Goal: Transaction & Acquisition: Purchase product/service

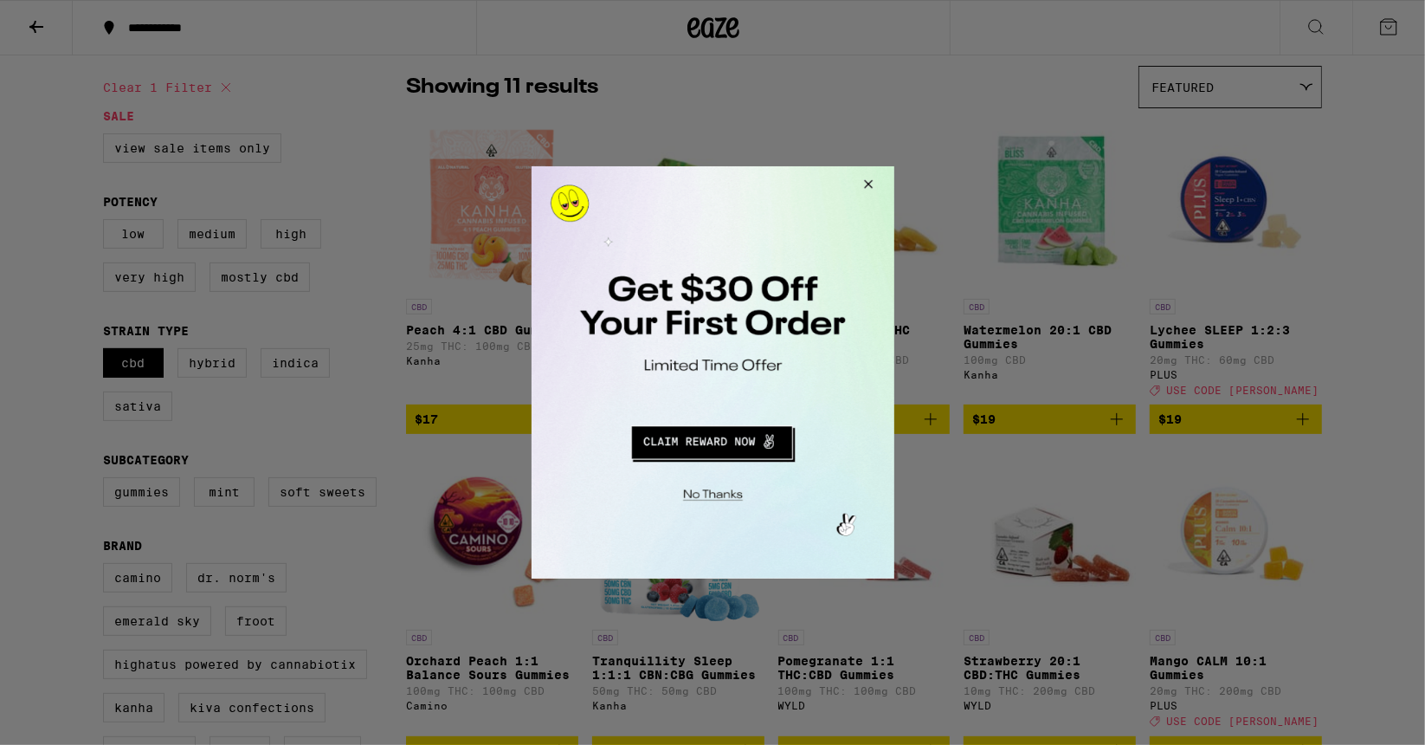
click at [738, 446] on button "Redirect to URL" at bounding box center [710, 439] width 301 height 42
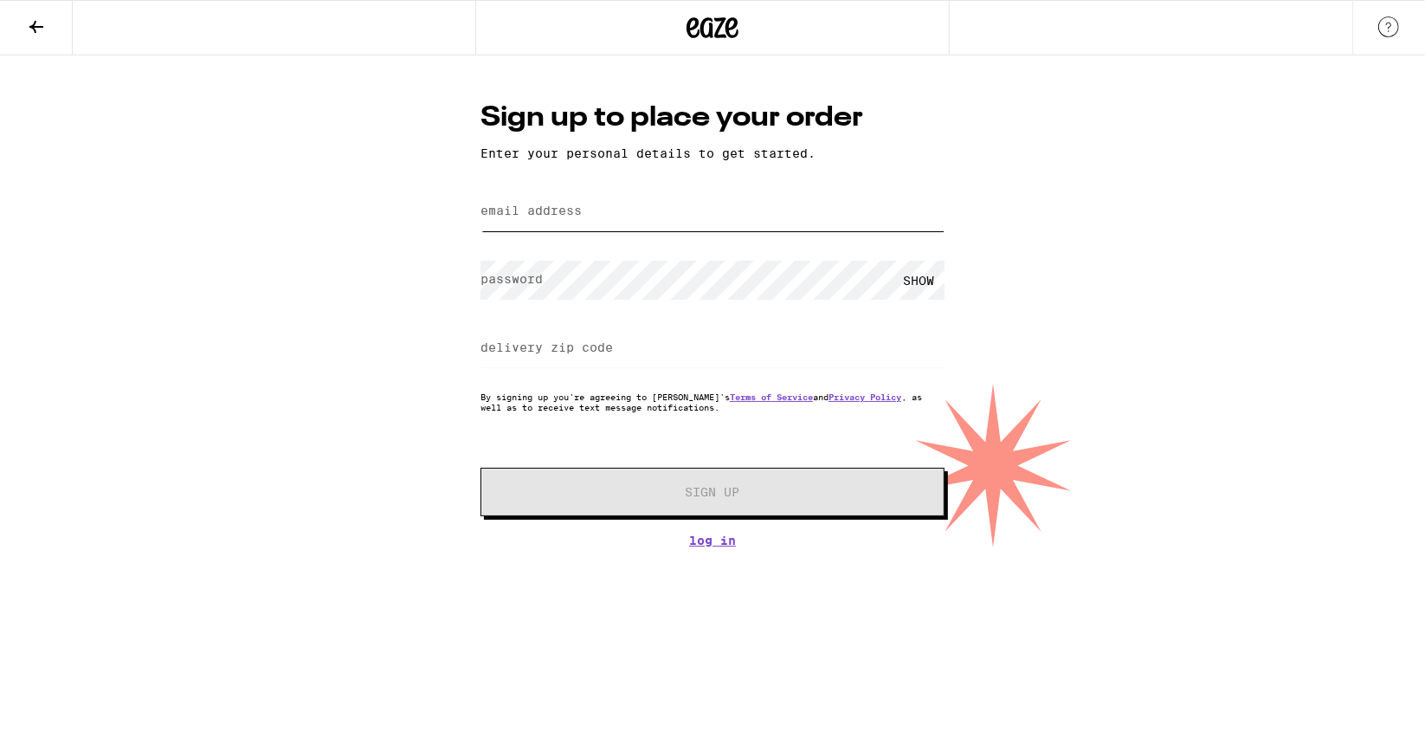
click at [597, 210] on input "email address" at bounding box center [712, 211] width 464 height 39
type input "onurarmagan@gmail.com"
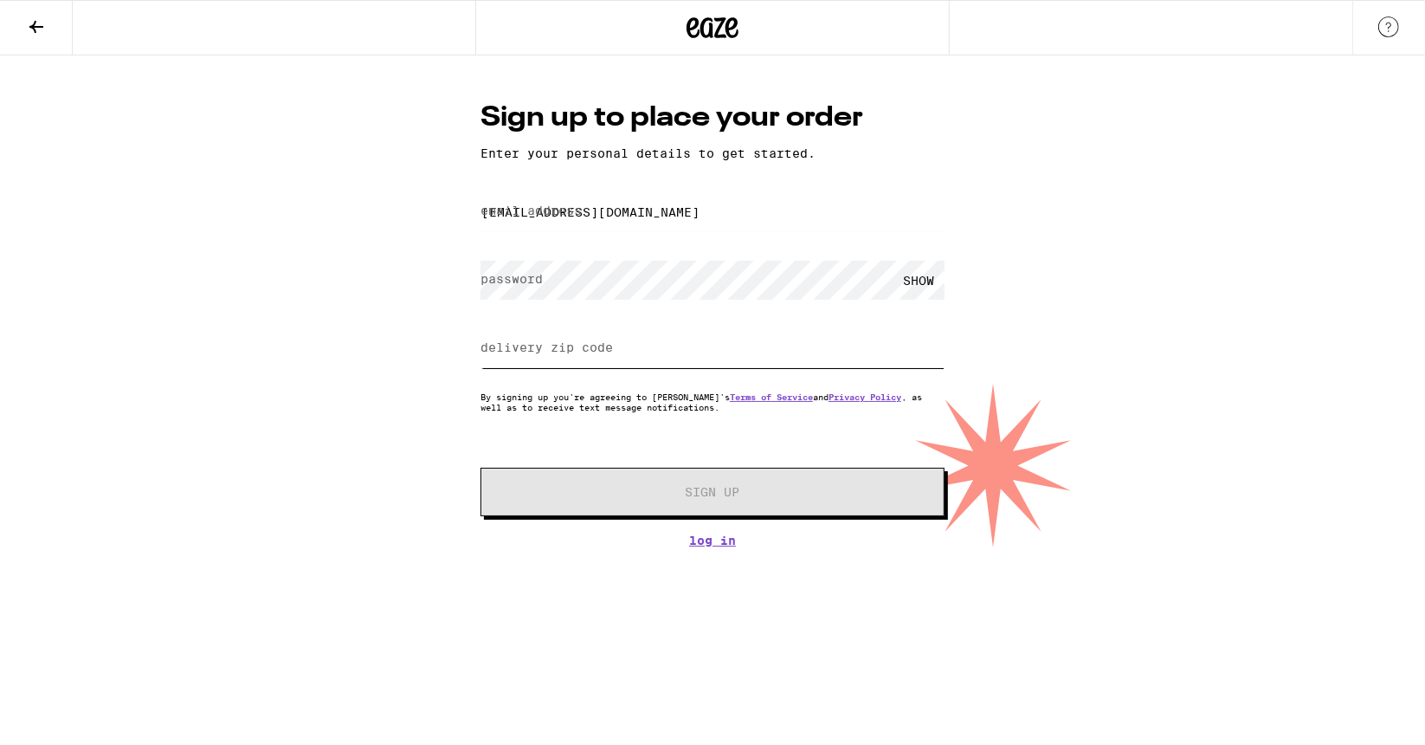
type input "90043"
click at [34, 30] on icon at bounding box center [36, 26] width 21 height 21
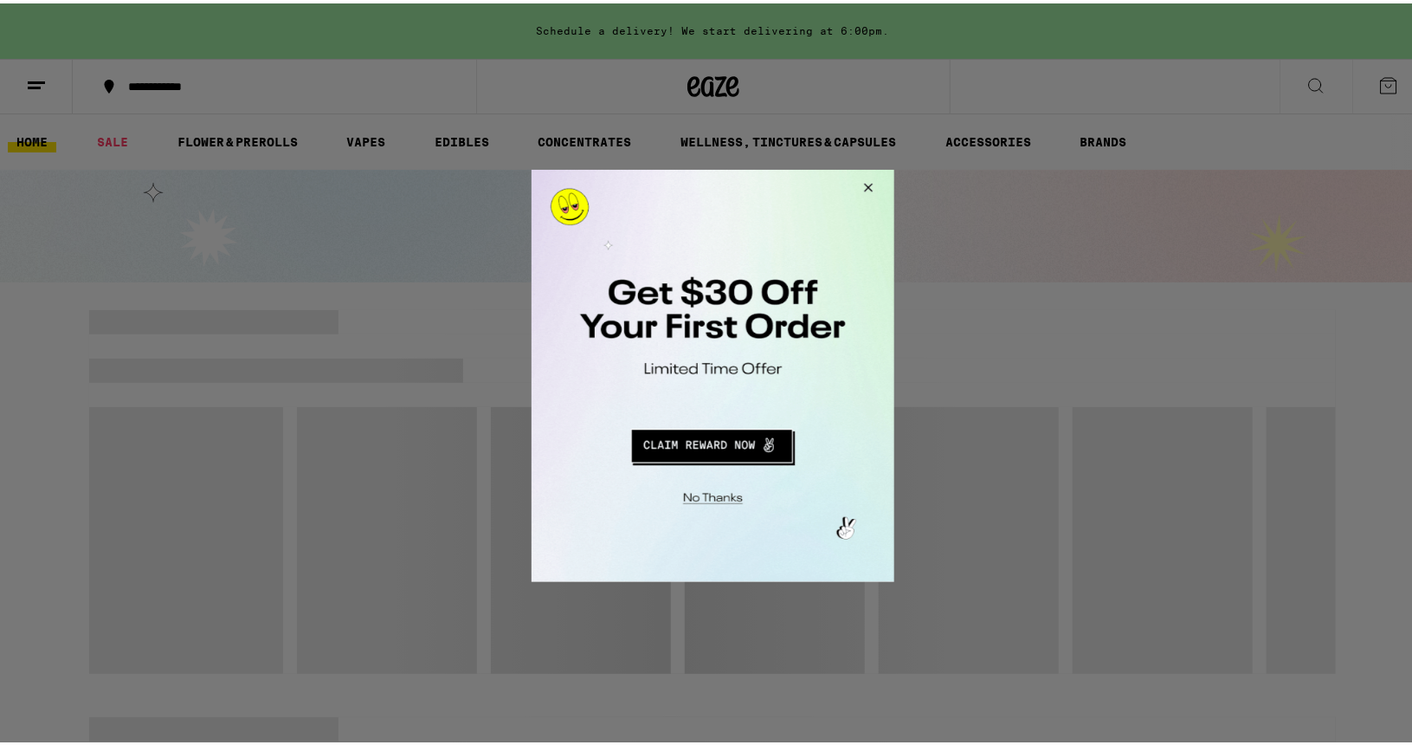
click at [868, 186] on button "Close Modal" at bounding box center [865, 190] width 47 height 42
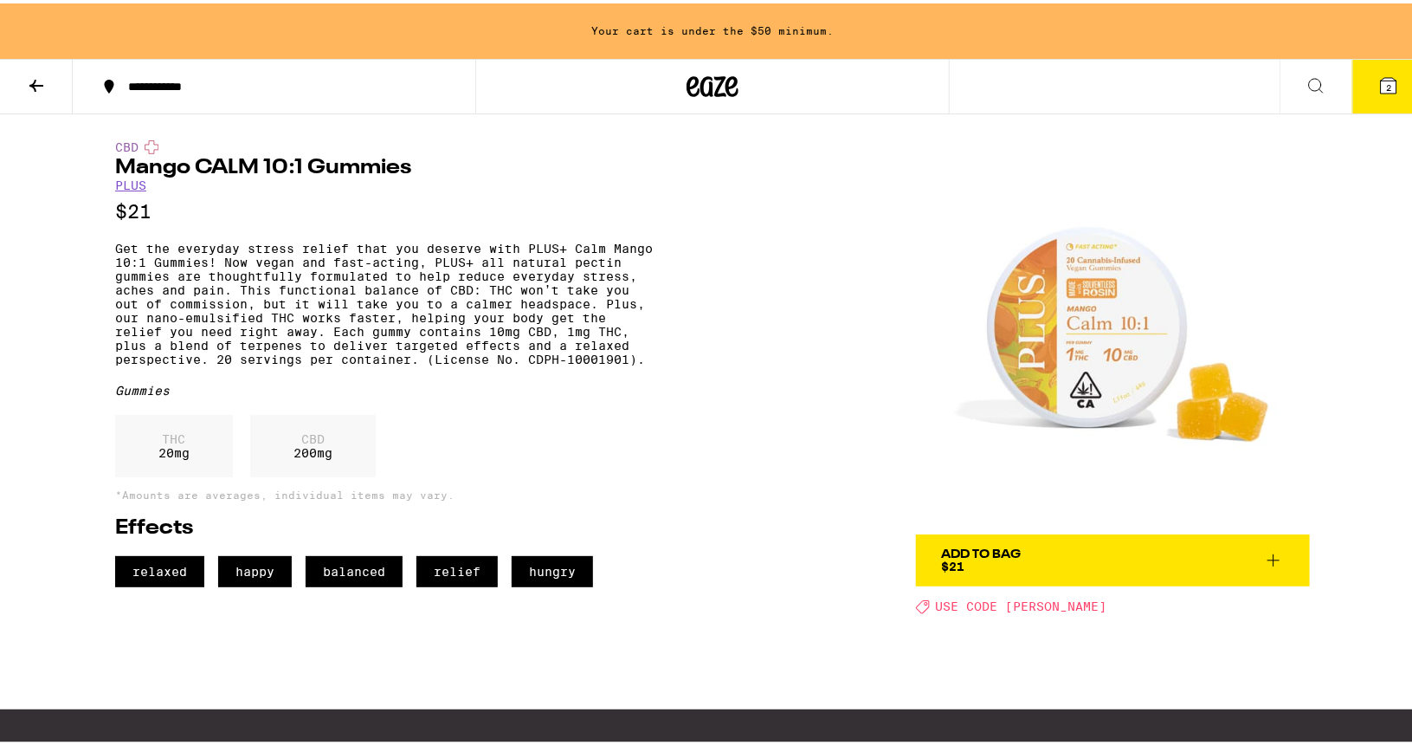
click at [981, 558] on div "Add To Bag $21" at bounding box center [982, 557] width 80 height 24
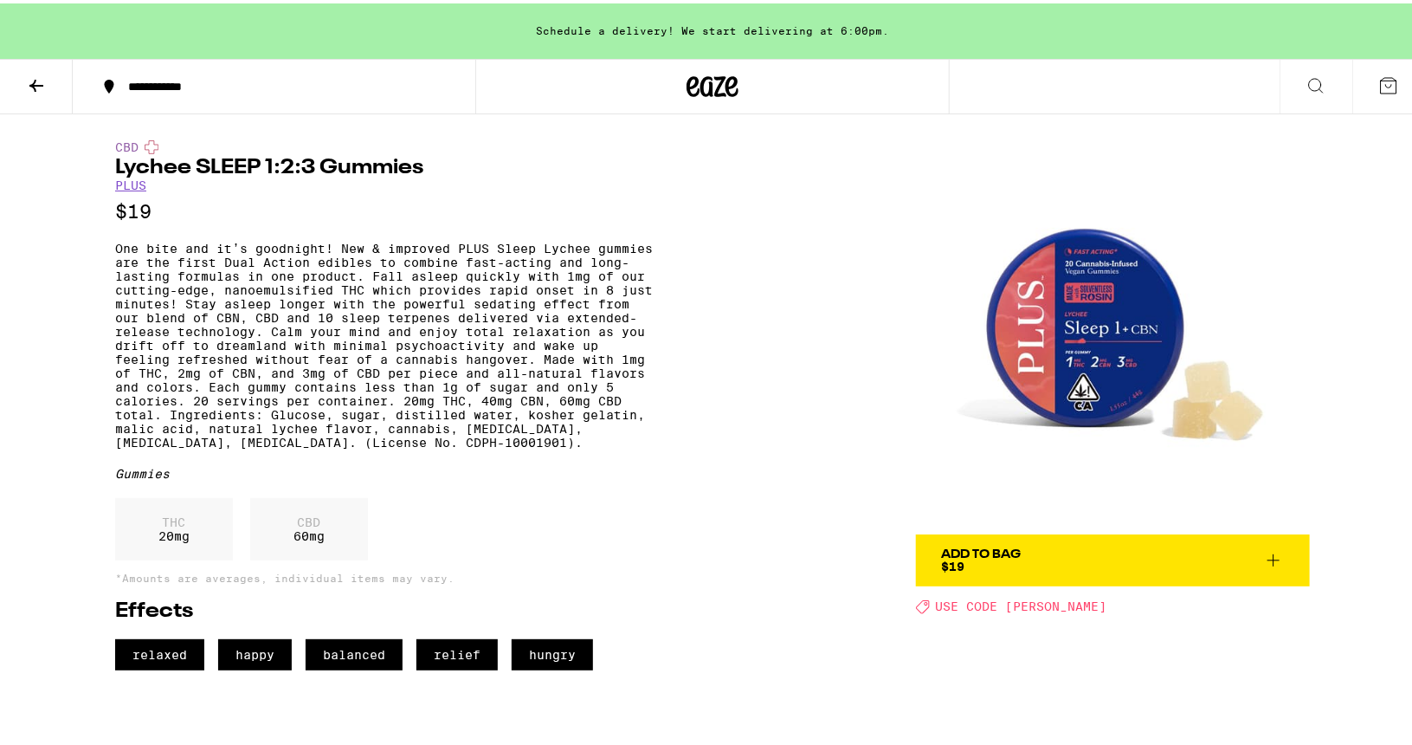
click at [1045, 556] on span "Add To Bag $19" at bounding box center [1113, 557] width 342 height 24
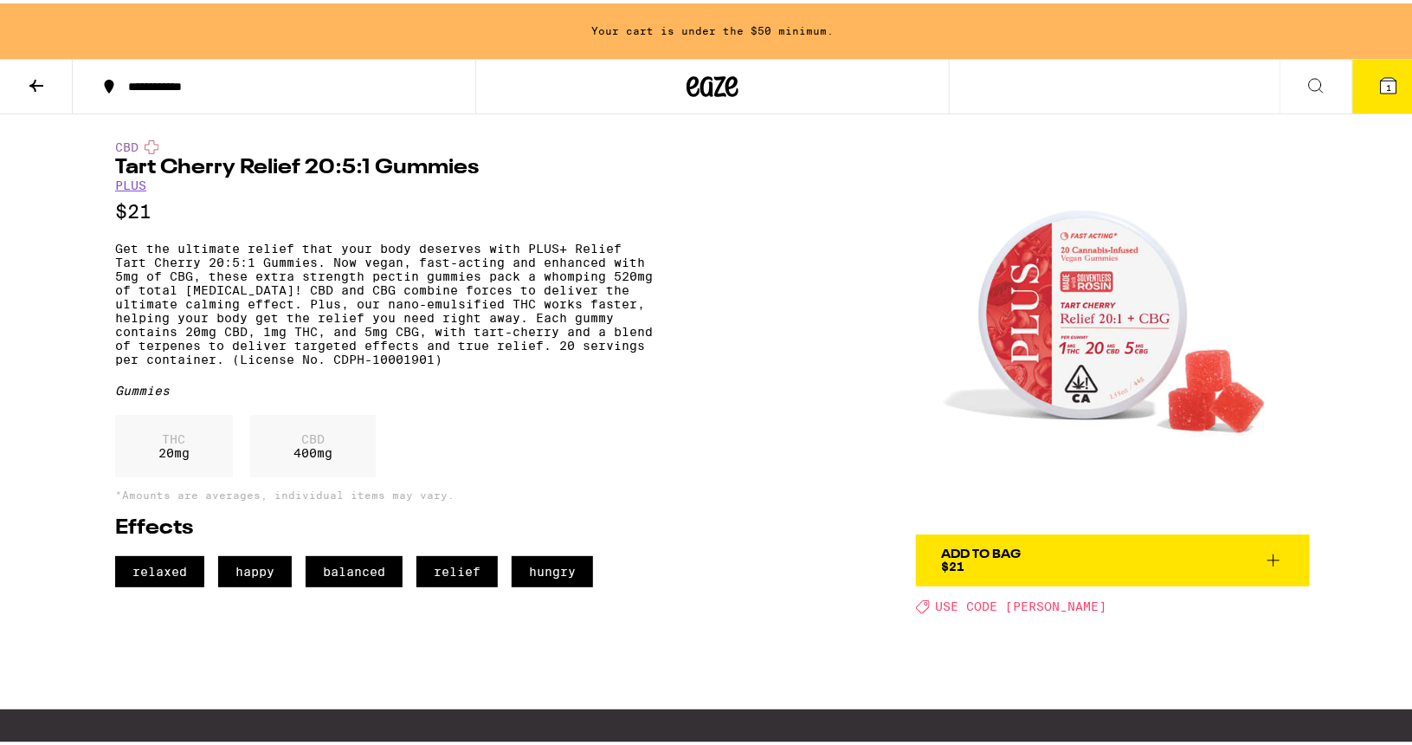
click at [991, 555] on div "Add To Bag" at bounding box center [982, 551] width 80 height 12
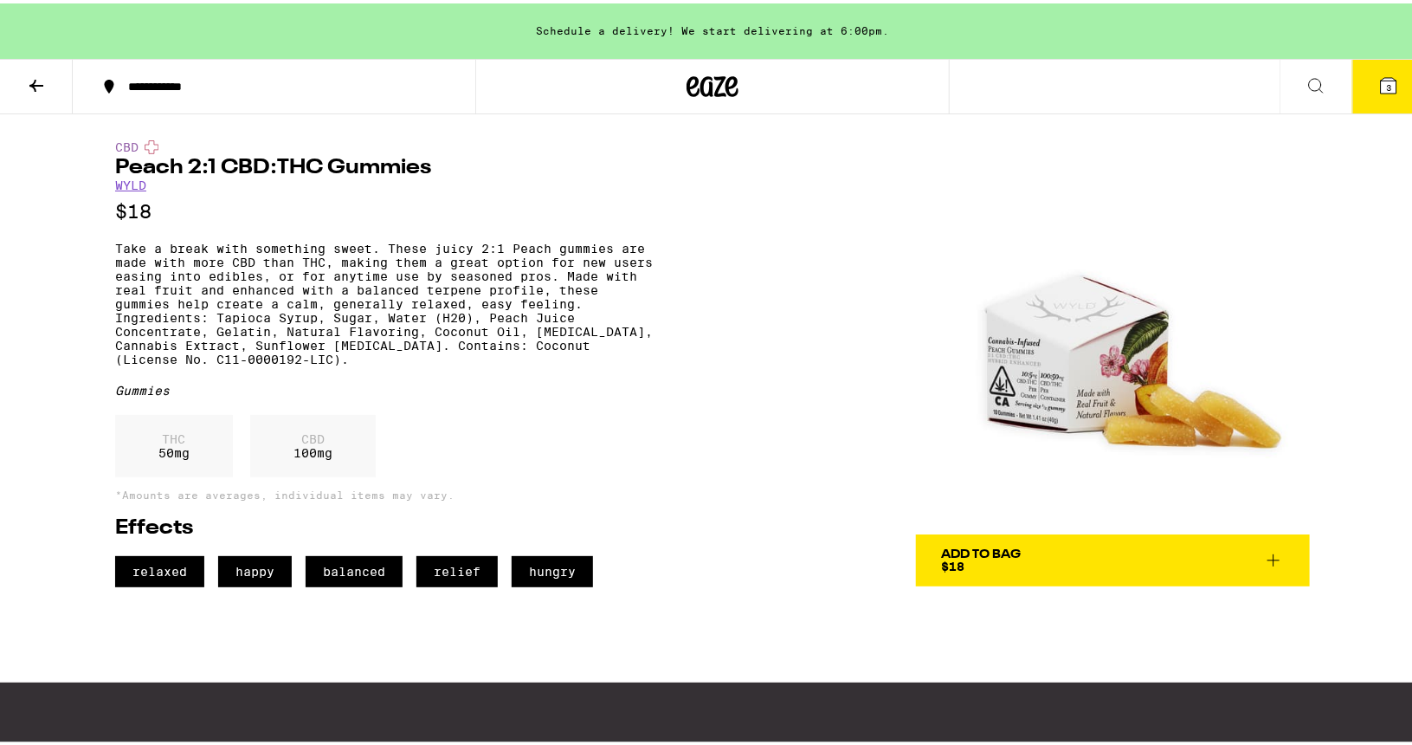
click at [972, 555] on div "Add To Bag" at bounding box center [982, 551] width 80 height 12
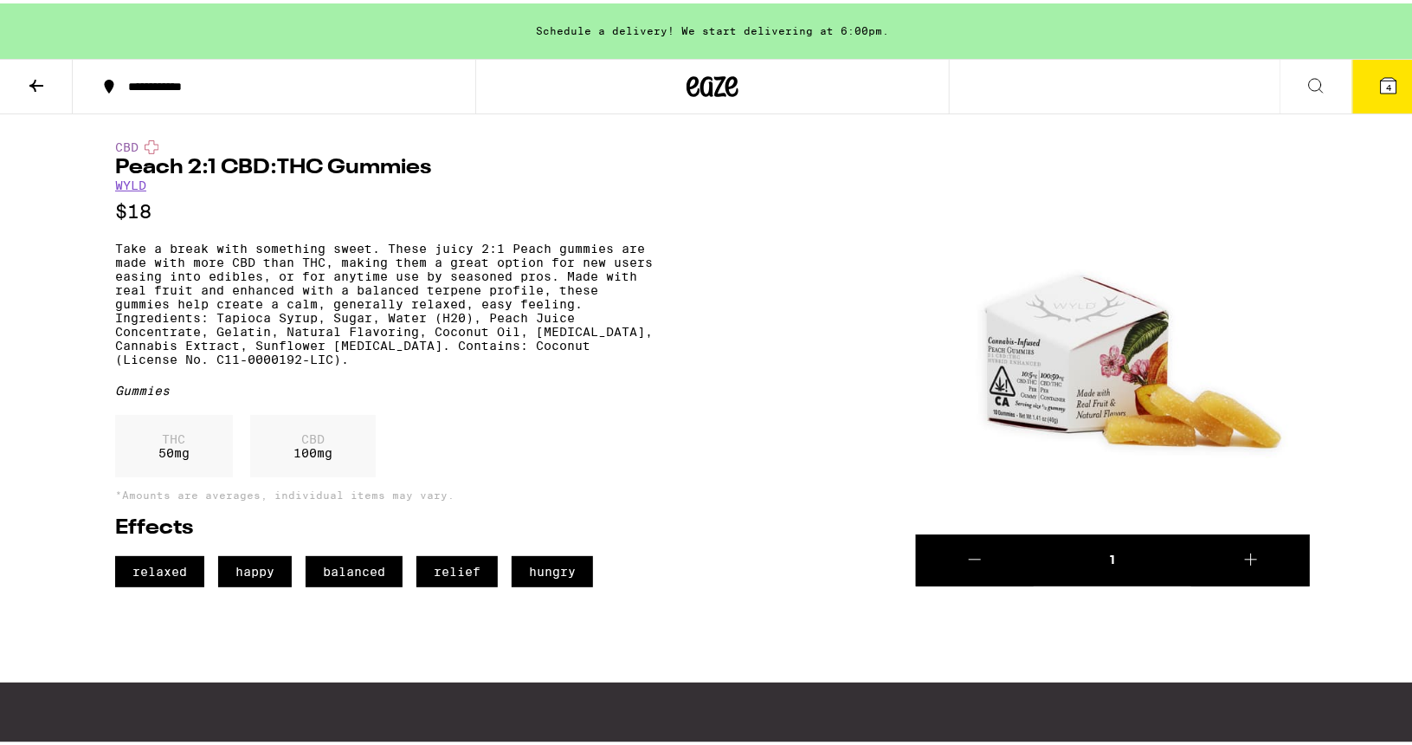
click at [1386, 83] on span "4" at bounding box center [1388, 84] width 5 height 10
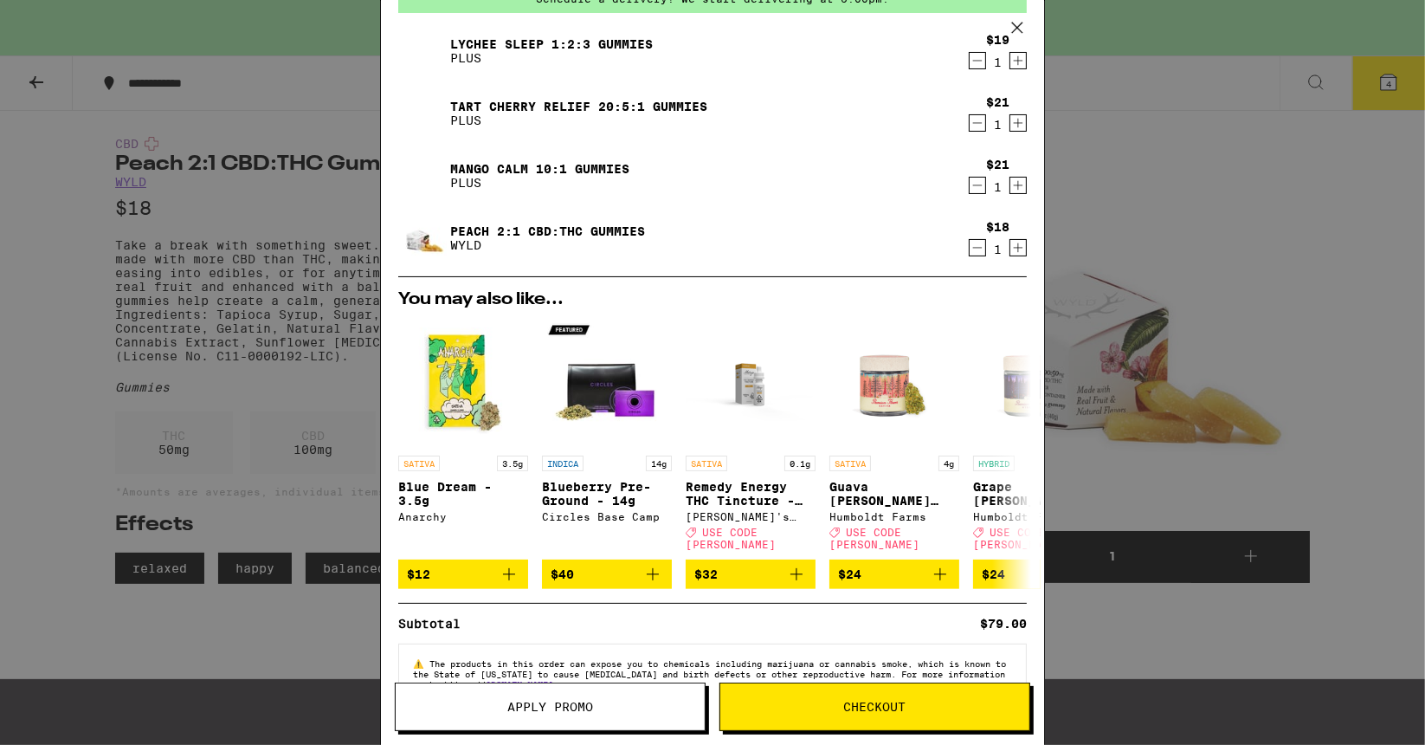
scroll to position [128, 0]
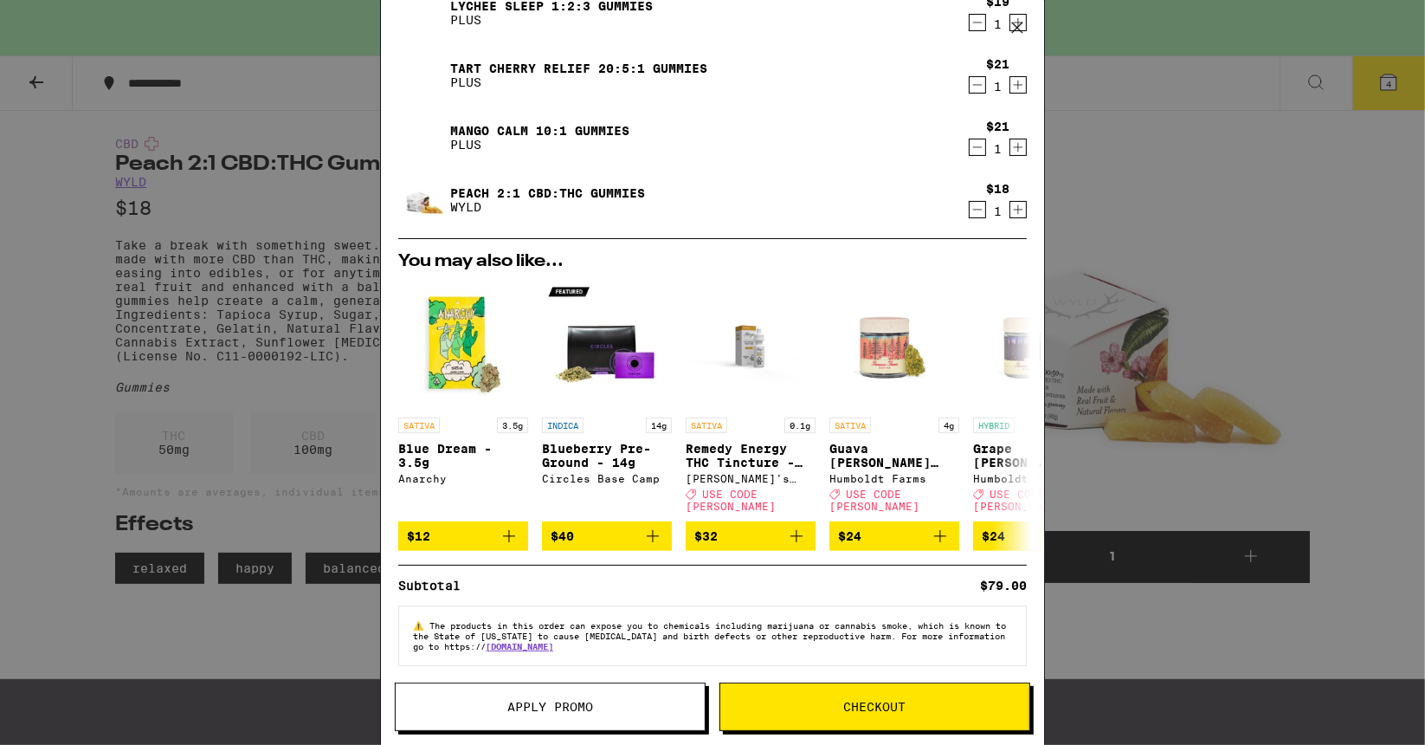
click at [608, 705] on span "Apply Promo" at bounding box center [550, 706] width 309 height 12
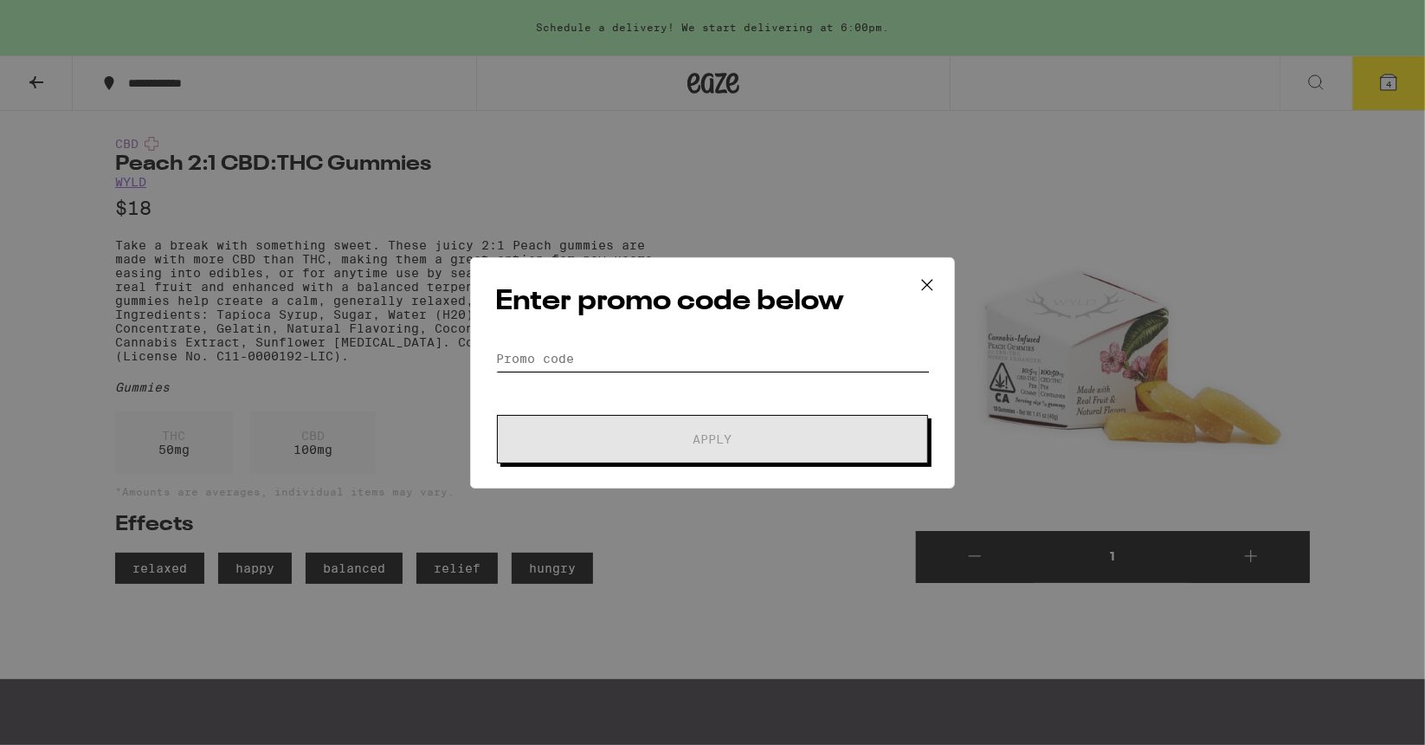
click at [579, 353] on input "Promo Code" at bounding box center [712, 358] width 435 height 26
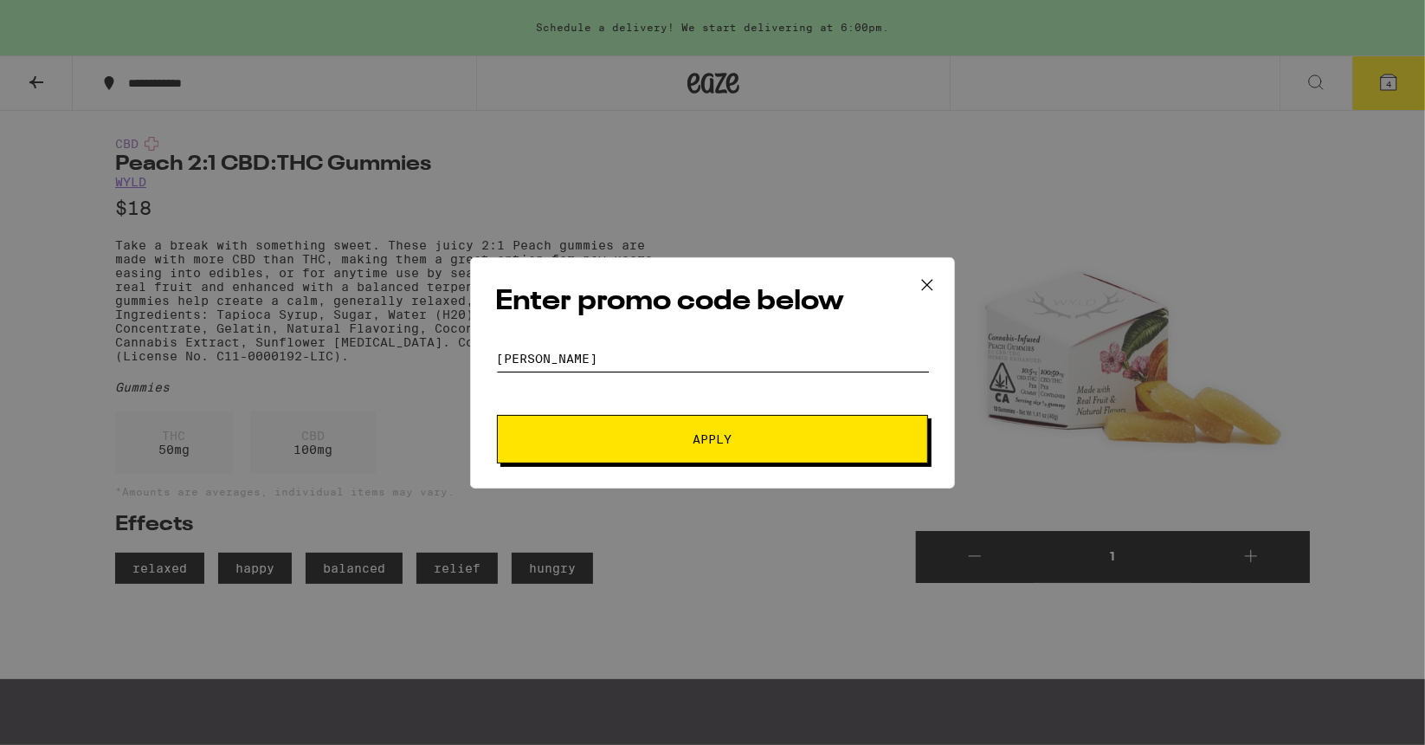
type input "LITTY"
click at [675, 423] on button "Apply" at bounding box center [712, 439] width 431 height 48
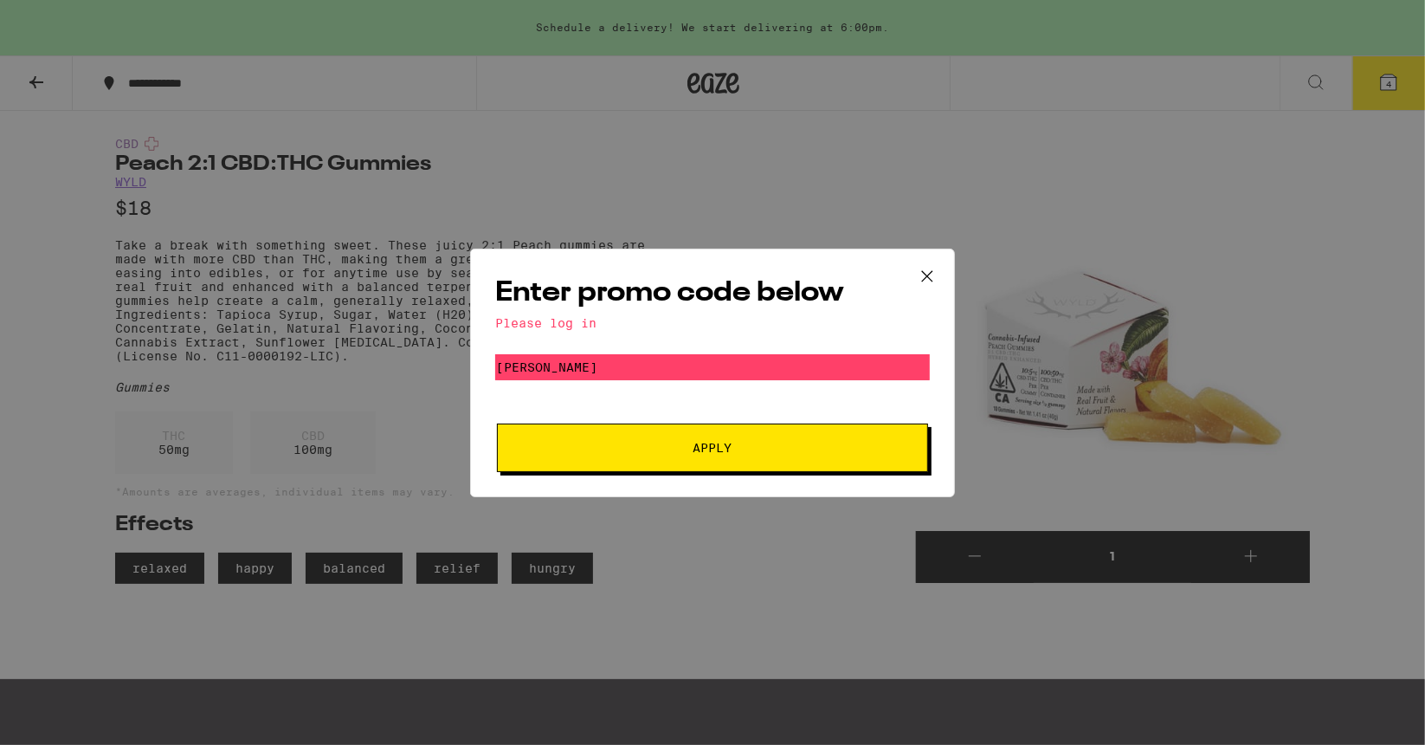
click at [714, 458] on button "Apply" at bounding box center [712, 447] width 431 height 48
click at [721, 454] on span "Apply" at bounding box center [712, 448] width 39 height 12
click at [930, 279] on icon at bounding box center [927, 276] width 26 height 26
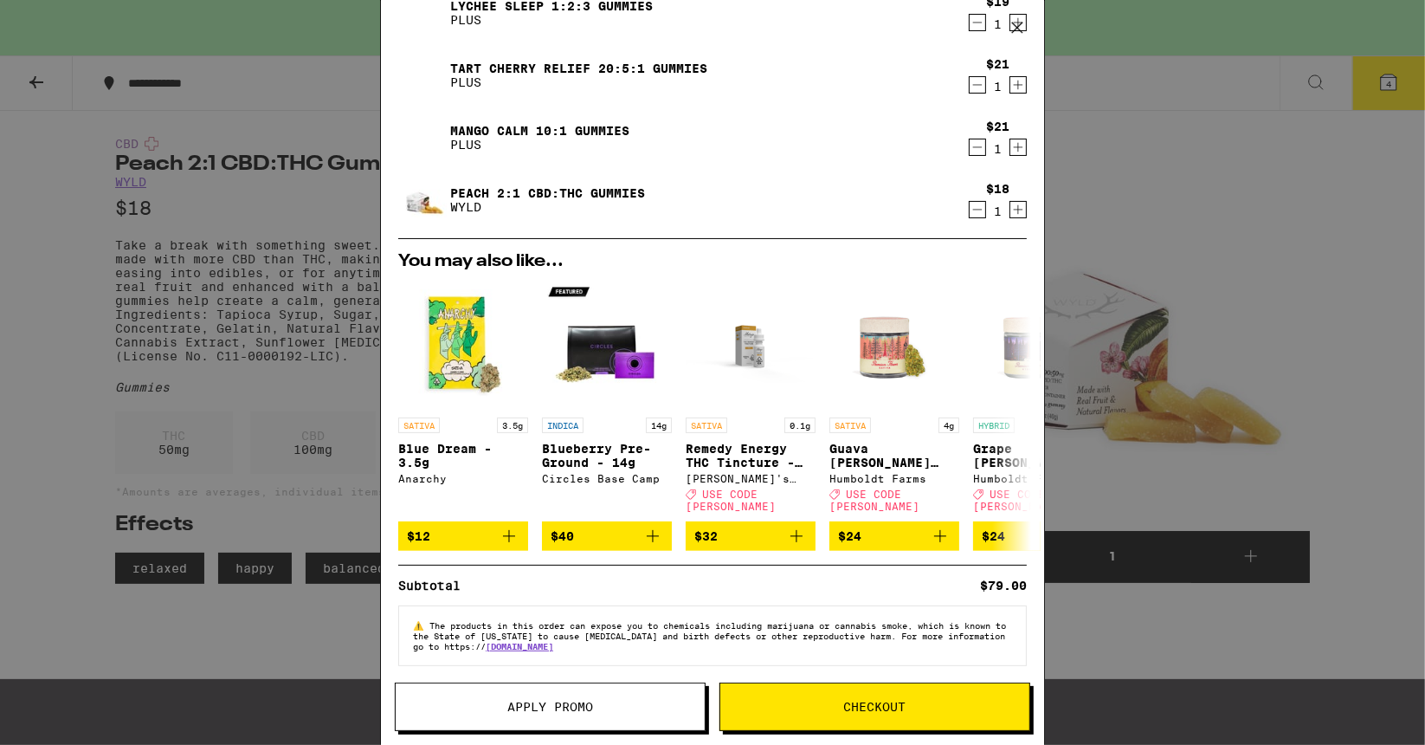
scroll to position [126, 0]
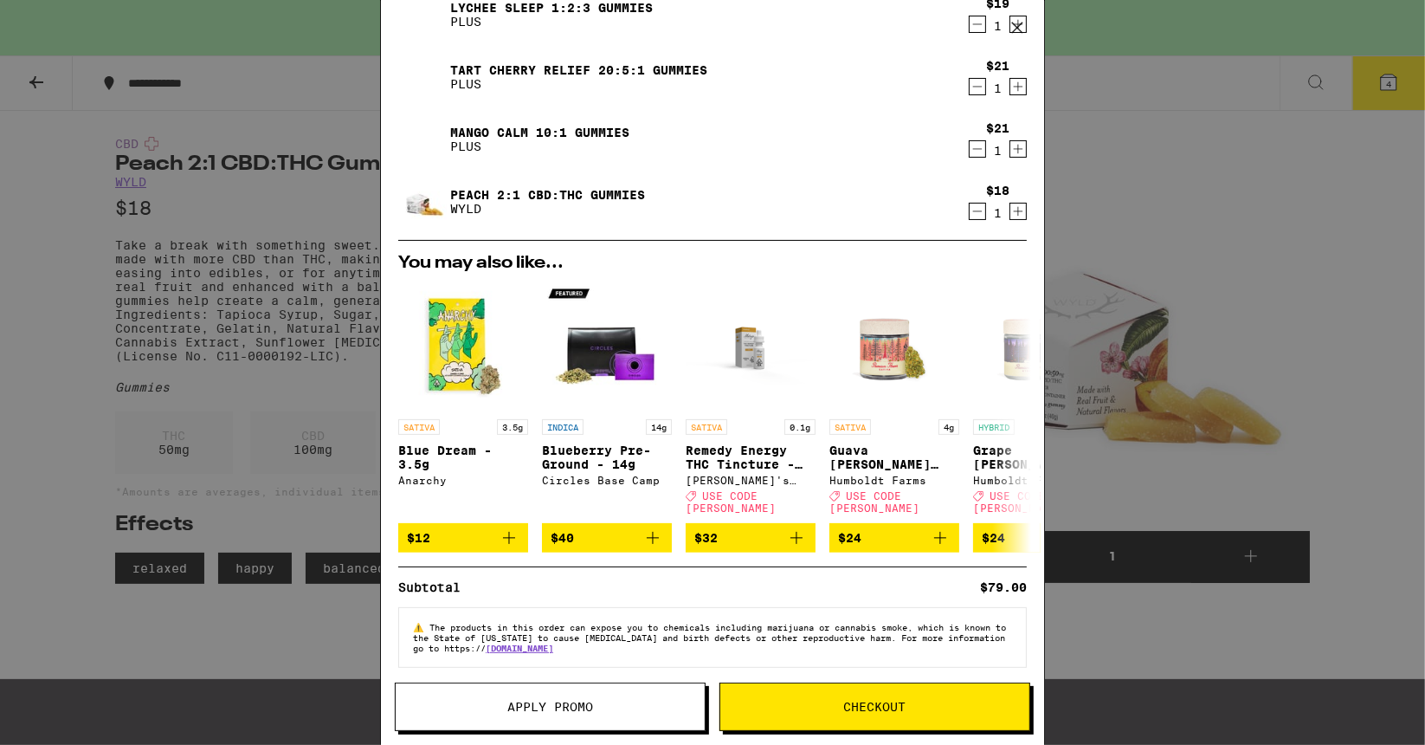
click at [812, 700] on button "Checkout" at bounding box center [874, 706] width 311 height 48
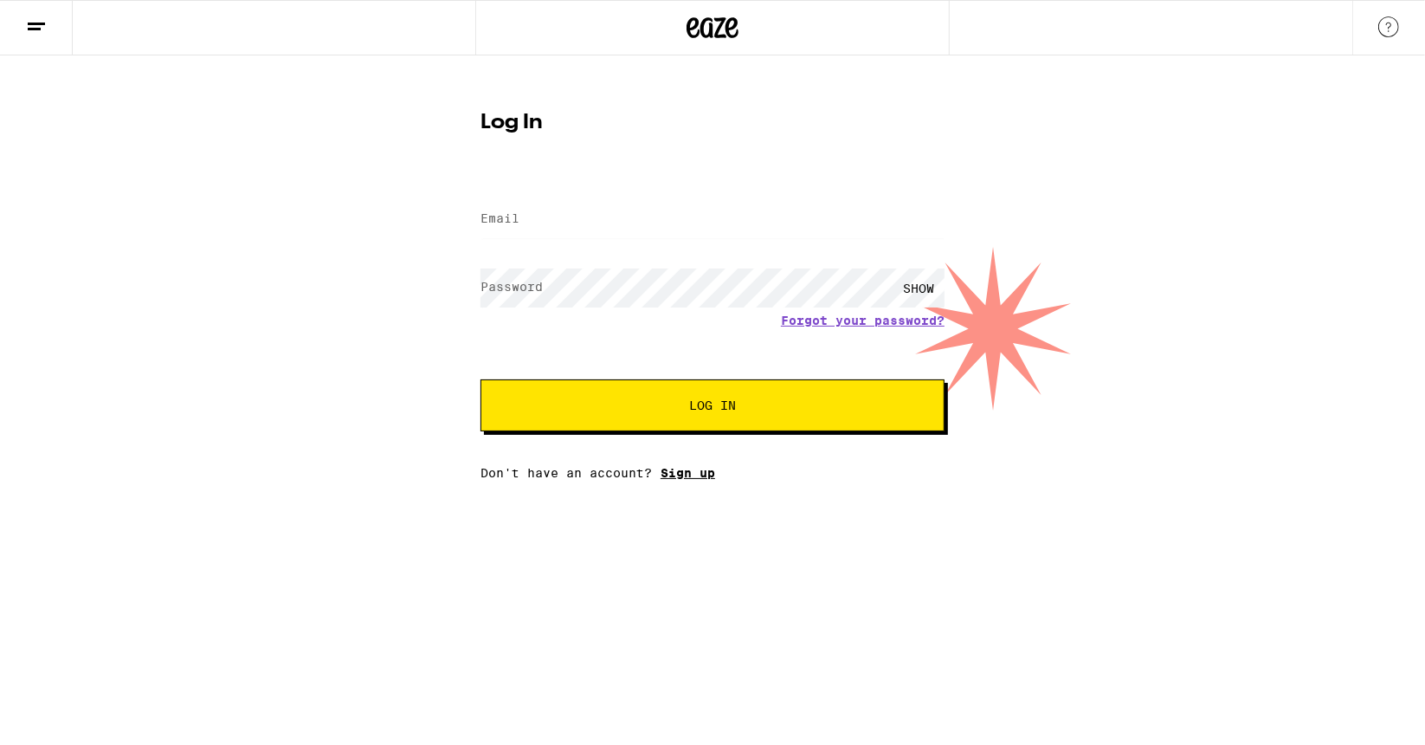
click at [694, 473] on link "Sign up" at bounding box center [688, 473] width 55 height 14
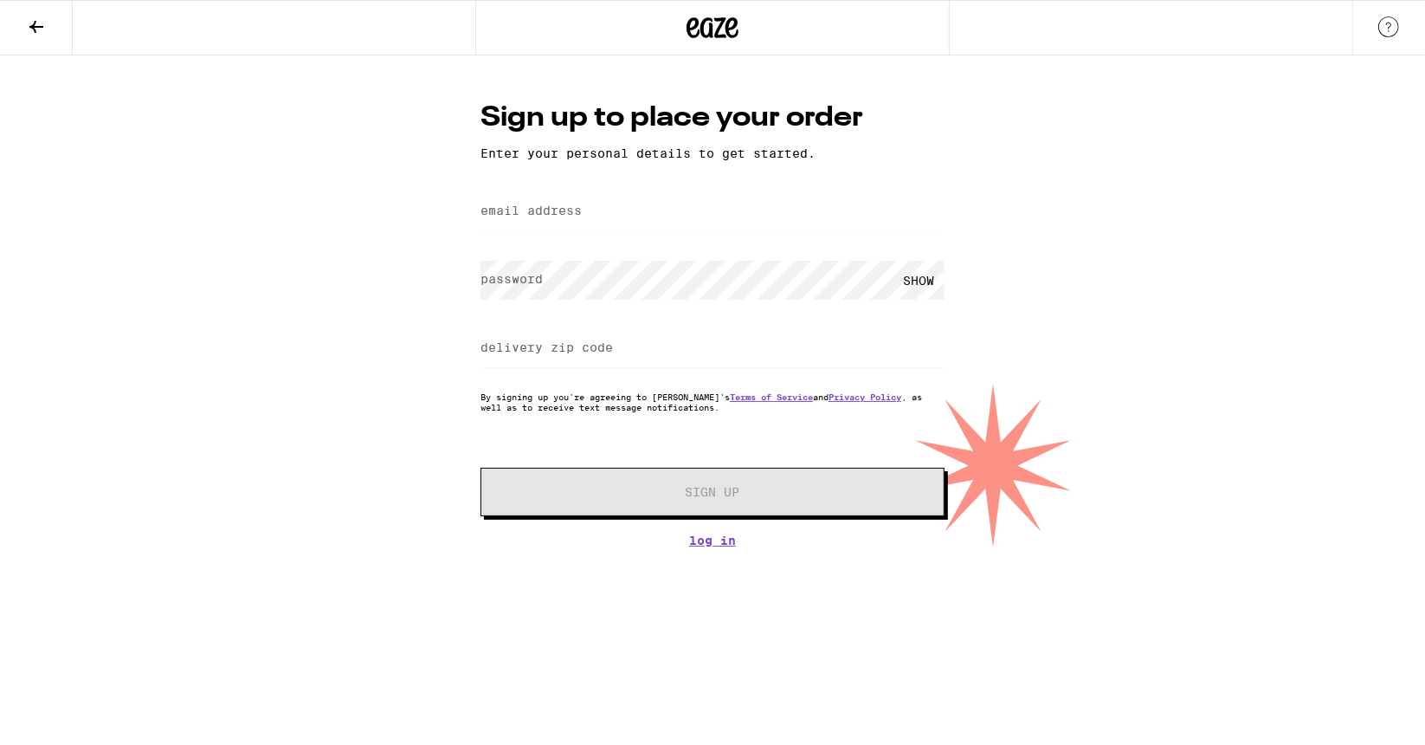
click at [560, 205] on label "email address" at bounding box center [530, 210] width 101 height 14
type input "onurarmagan@gmail.com"
type input "90043"
click at [566, 212] on input "onurarmagan@gmail.com" at bounding box center [712, 211] width 464 height 39
type input "onurarmaganphoto@gmail.com"
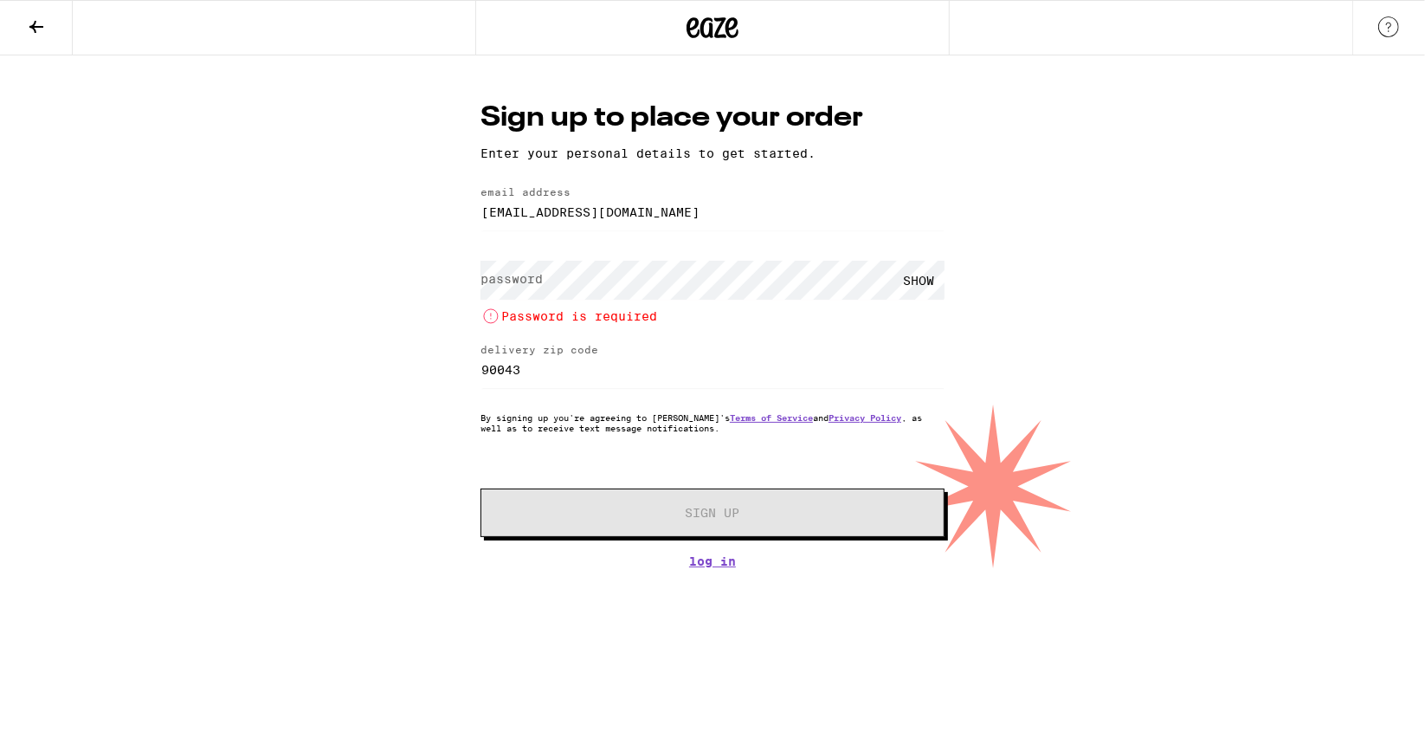
click at [932, 286] on div "SHOW" at bounding box center [919, 280] width 52 height 39
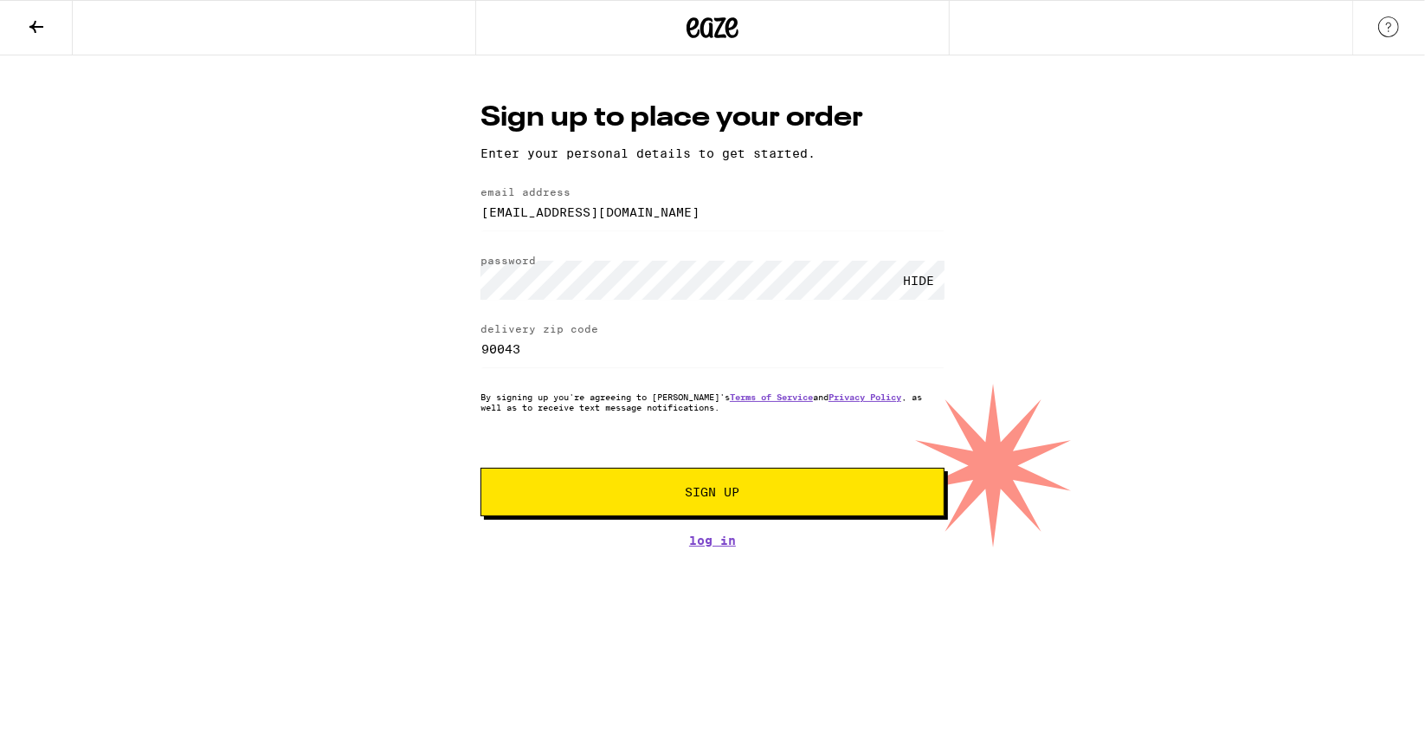
click at [732, 497] on span "Sign Up" at bounding box center [713, 492] width 55 height 12
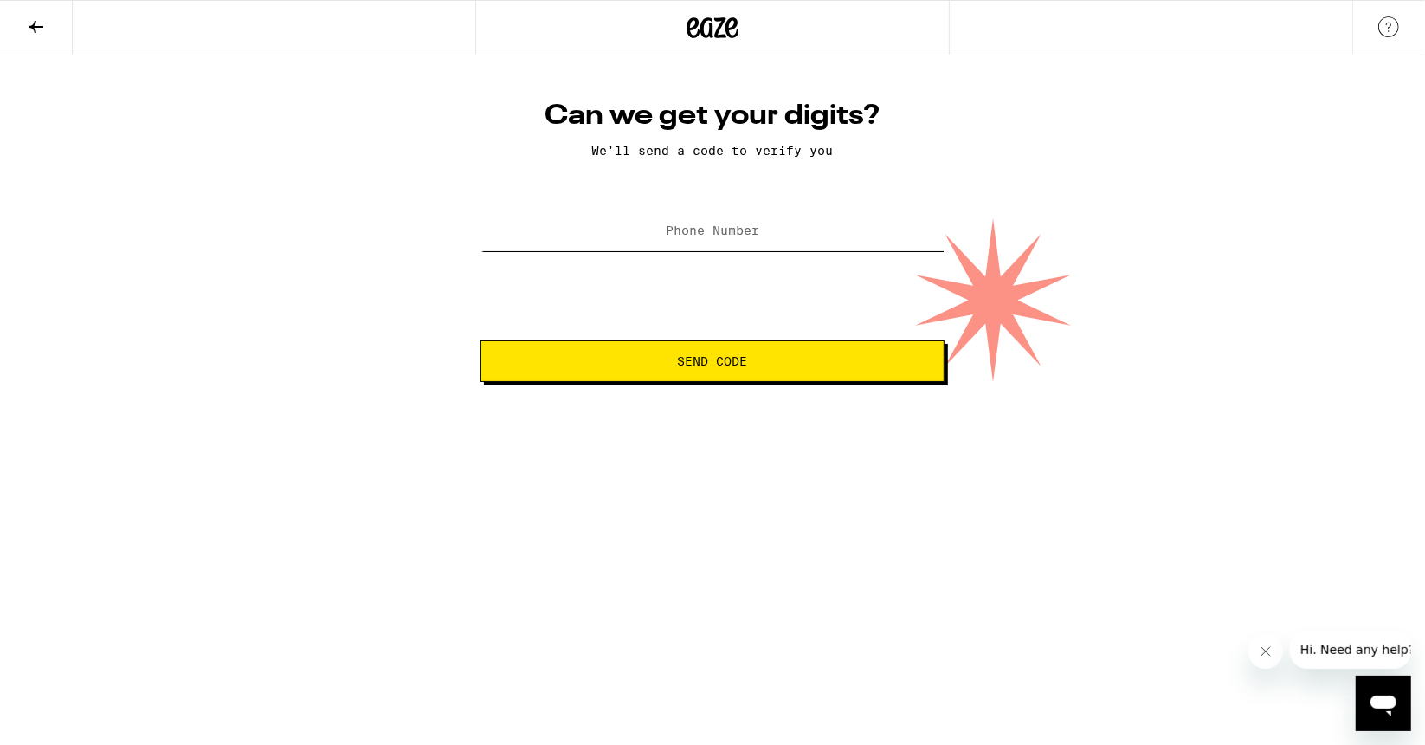
click at [689, 223] on input "Phone Number" at bounding box center [712, 231] width 464 height 39
type input "(614) 446-6687"
click at [731, 361] on span "Send Code" at bounding box center [713, 361] width 70 height 12
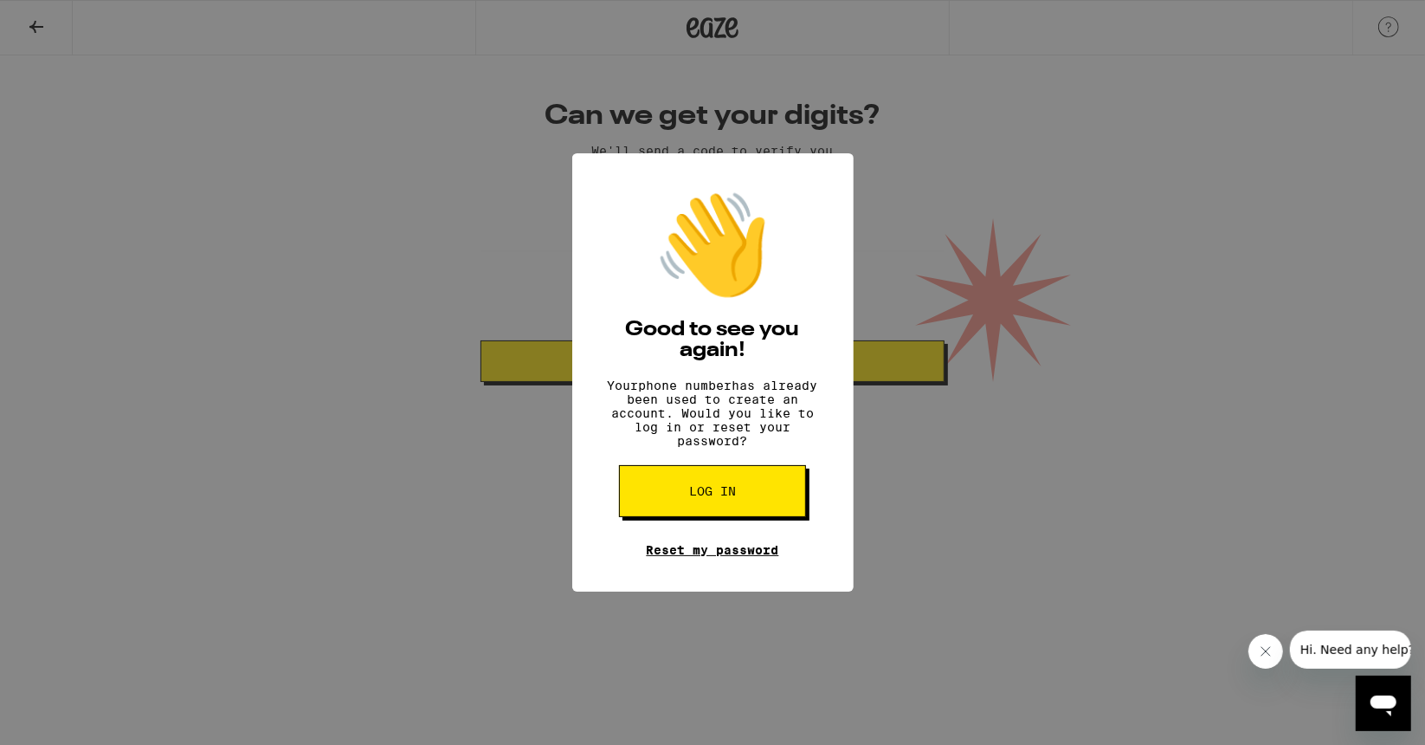
click at [694, 557] on link "Reset my password" at bounding box center [713, 550] width 132 height 14
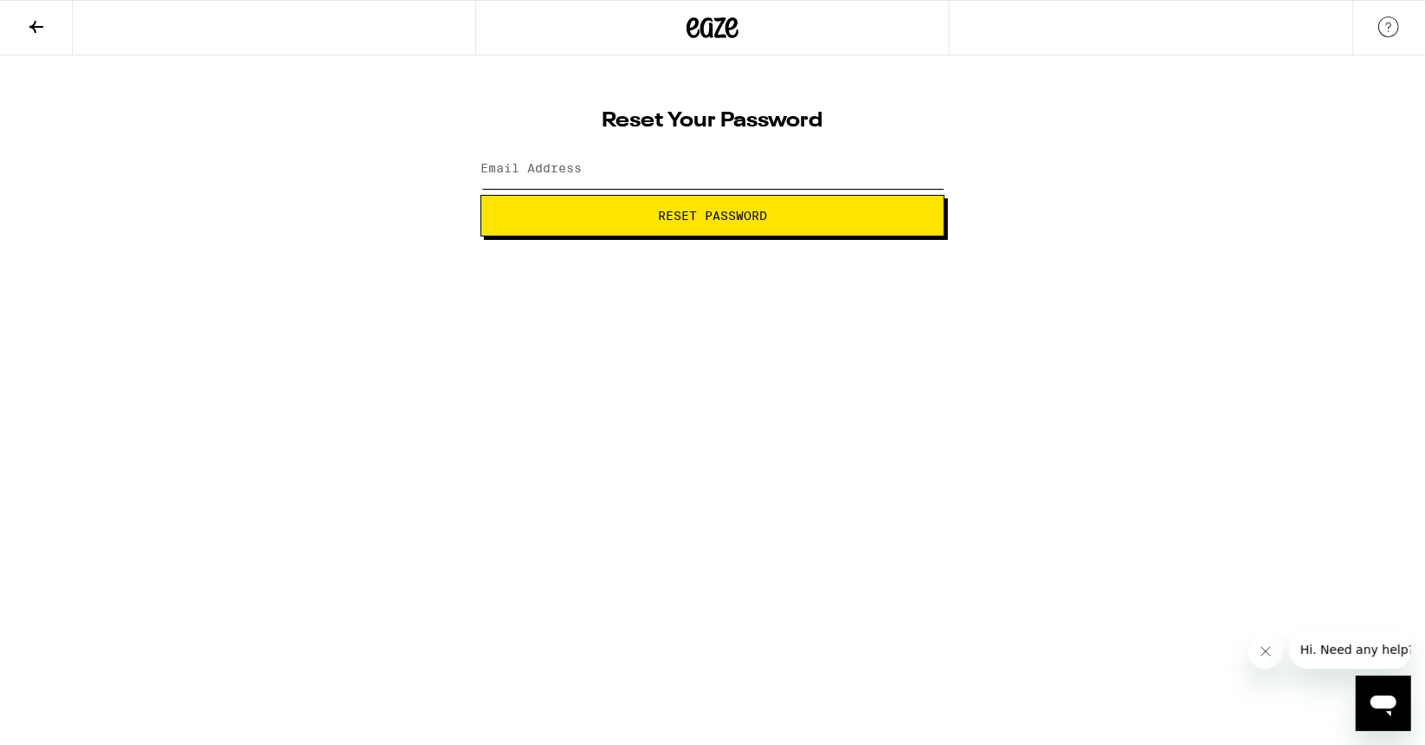
click at [593, 169] on input "Email Address" at bounding box center [712, 169] width 464 height 39
click at [738, 217] on span "Reset Password" at bounding box center [712, 216] width 109 height 12
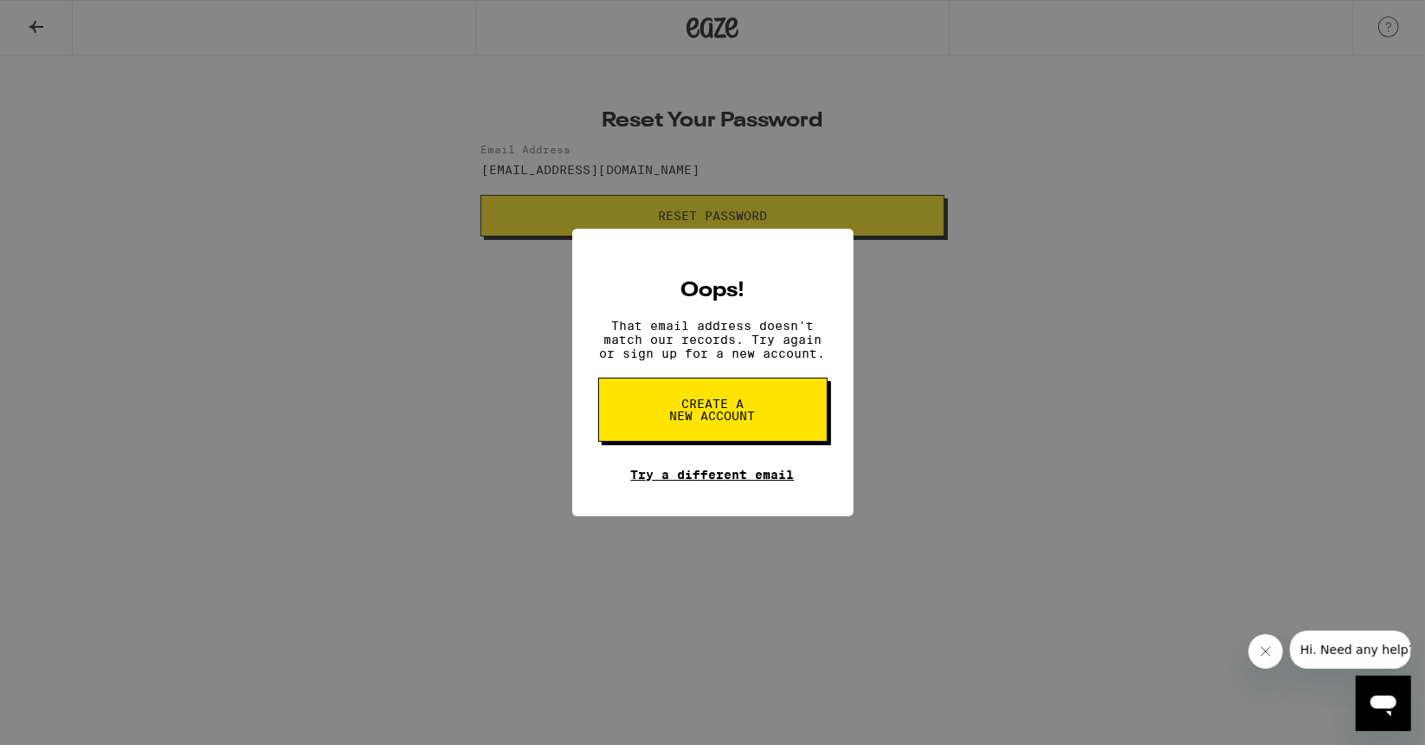
click at [675, 474] on link "Try a different email" at bounding box center [713, 475] width 164 height 14
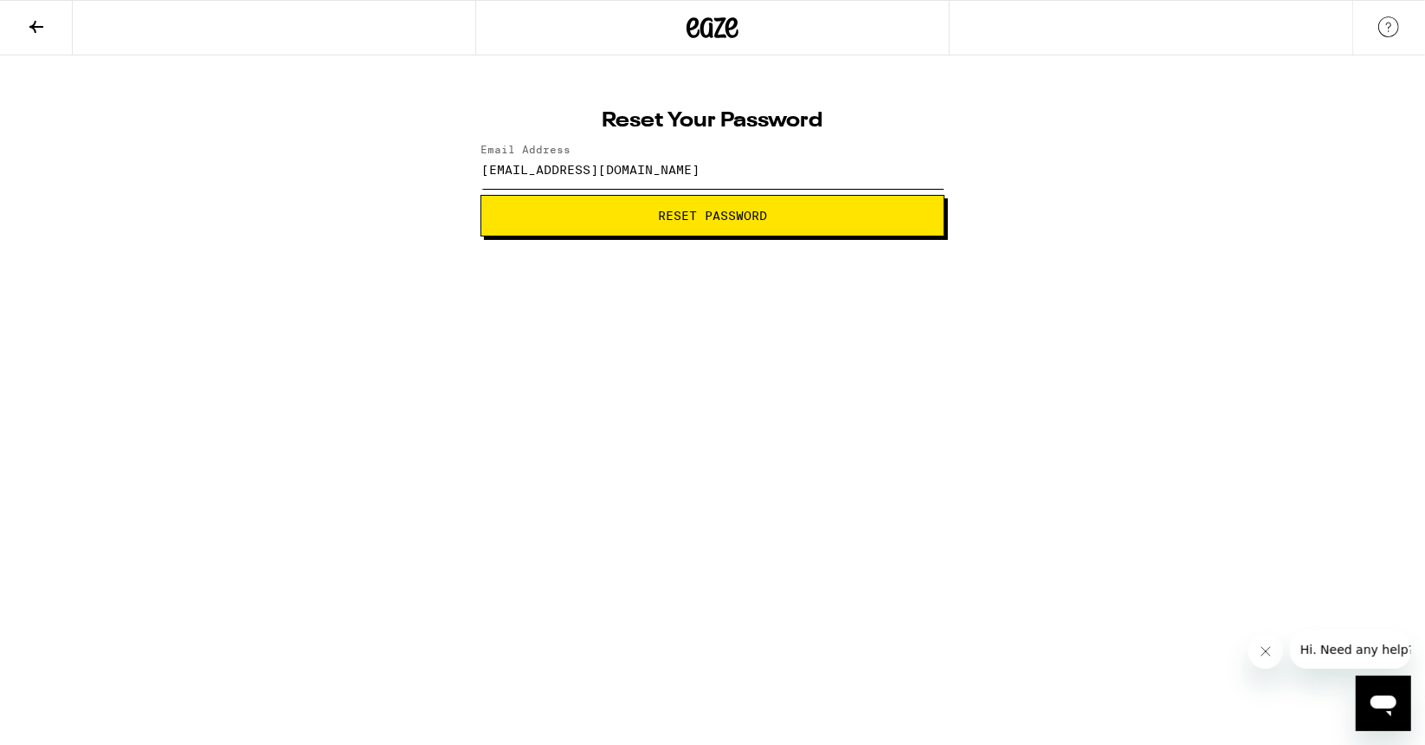
click at [687, 160] on input "onurarmagan@gmail.com" at bounding box center [712, 169] width 464 height 39
click at [698, 173] on input "onurarmagan@gmail.com" at bounding box center [712, 169] width 464 height 39
drag, startPoint x: 567, startPoint y: 171, endPoint x: 472, endPoint y: 174, distance: 95.3
click at [472, 174] on div "Reset Your Password Email Address onurarmagan@gmail.com Reset Password" at bounding box center [712, 168] width 499 height 138
type input "mikemiddaugh@gmail.com"
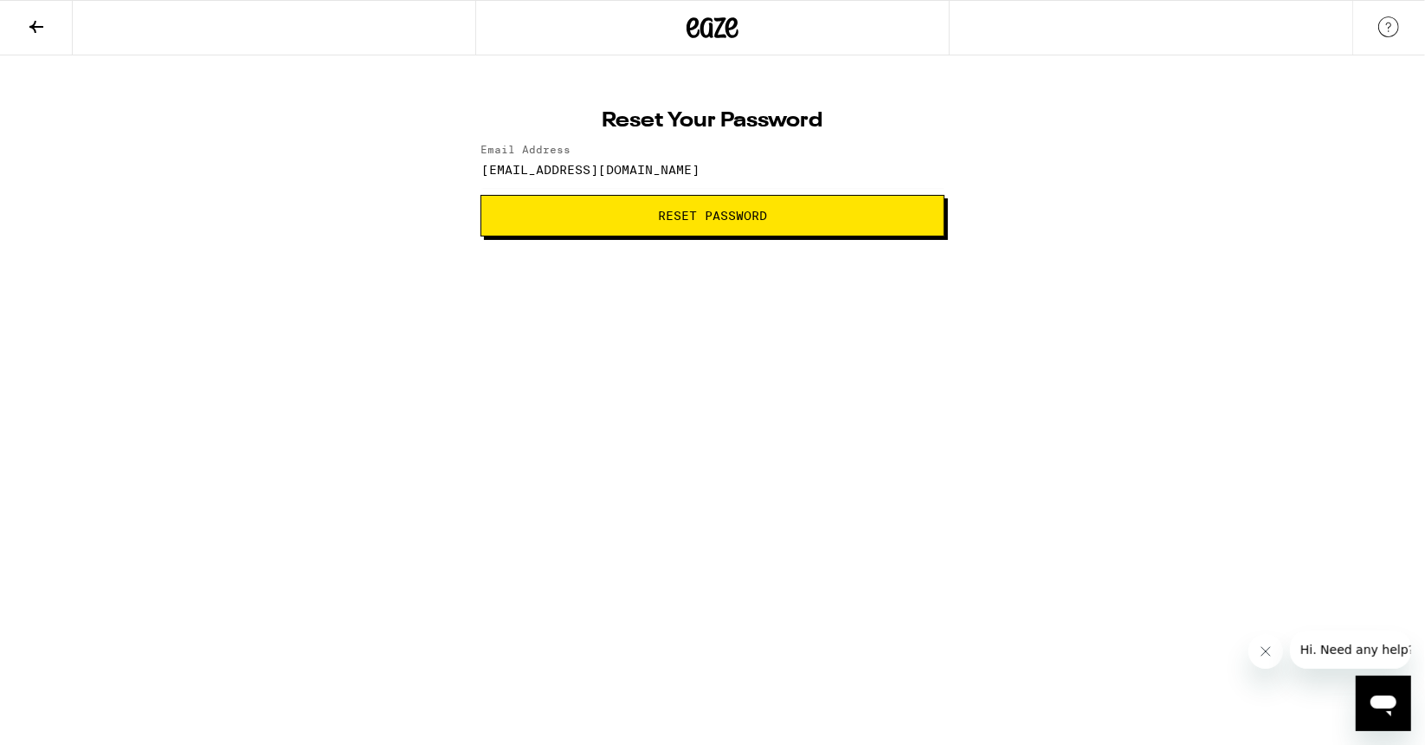
click at [744, 221] on span "Reset Password" at bounding box center [712, 216] width 109 height 12
